Goal: Task Accomplishment & Management: Manage account settings

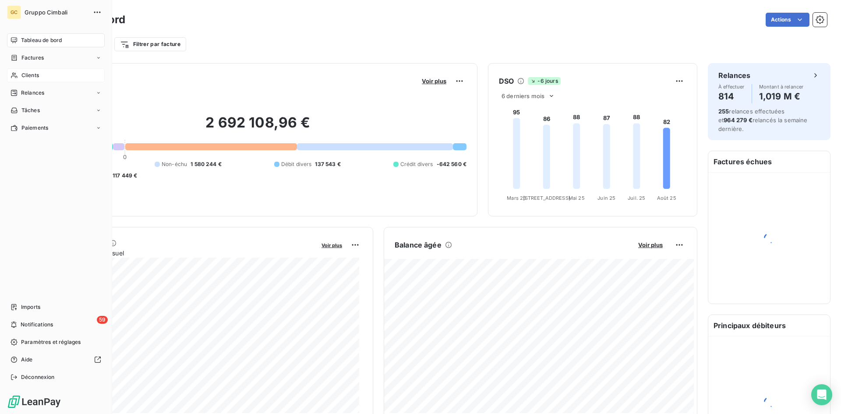
click at [29, 74] on span "Clients" at bounding box center [30, 75] width 18 height 8
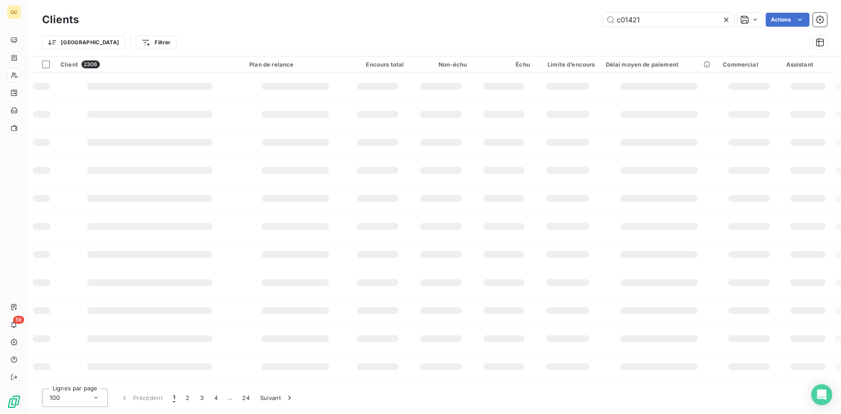
type input "c01421"
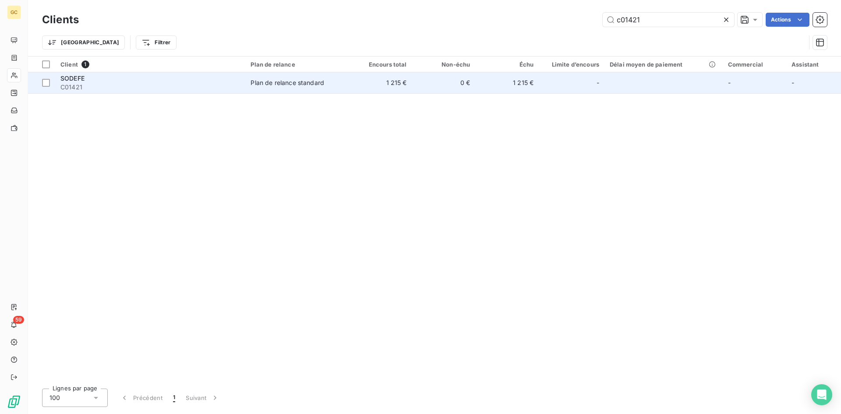
click at [71, 89] on span "C01421" at bounding box center [150, 87] width 180 height 9
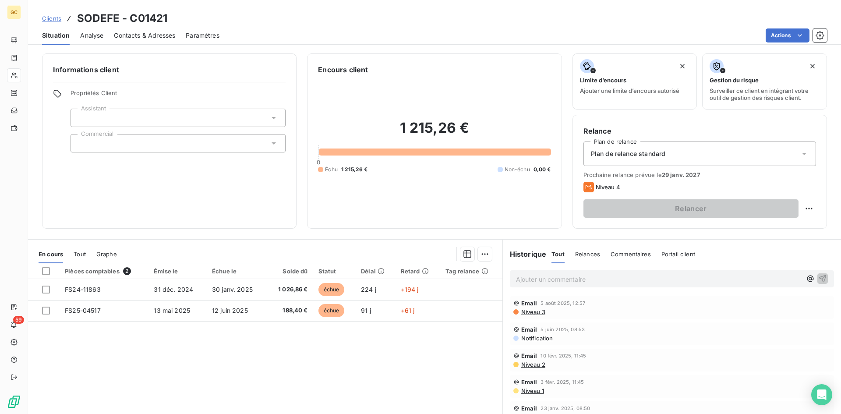
click at [143, 35] on span "Contacts & Adresses" at bounding box center [144, 35] width 61 height 9
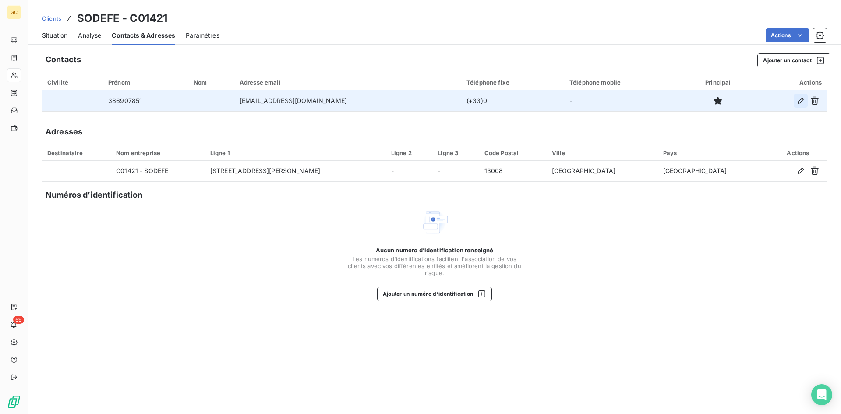
click at [802, 100] on icon "button" at bounding box center [801, 101] width 6 height 6
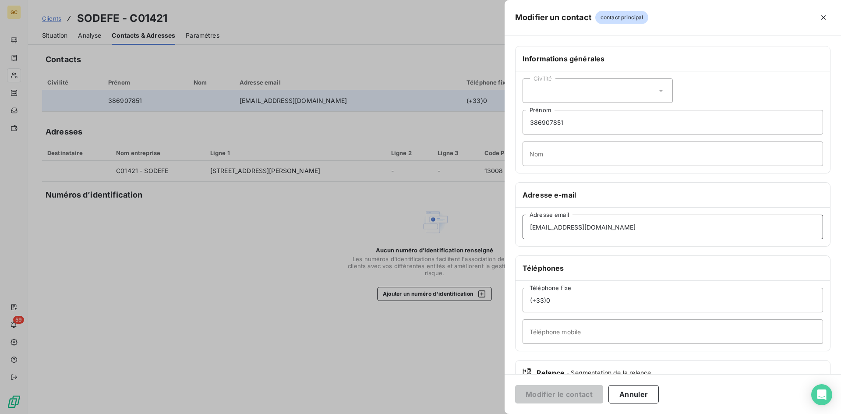
drag, startPoint x: 630, startPoint y: 227, endPoint x: 522, endPoint y: 239, distance: 108.8
click at [522, 238] on div "[EMAIL_ADDRESS][DOMAIN_NAME] Adresse email" at bounding box center [672, 227] width 314 height 39
paste input "[PERSON_NAME][EMAIL_ADDRESS][DOMAIN_NAME]"
type input "[PERSON_NAME][EMAIL_ADDRESS][DOMAIN_NAME]"
click at [558, 397] on button "Modifier le contact" at bounding box center [559, 394] width 88 height 18
